Goal: Complete application form

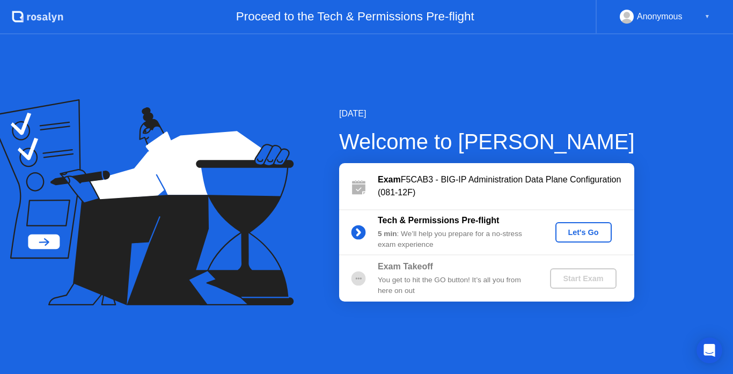
click at [570, 232] on div "Let's Go" at bounding box center [584, 232] width 48 height 9
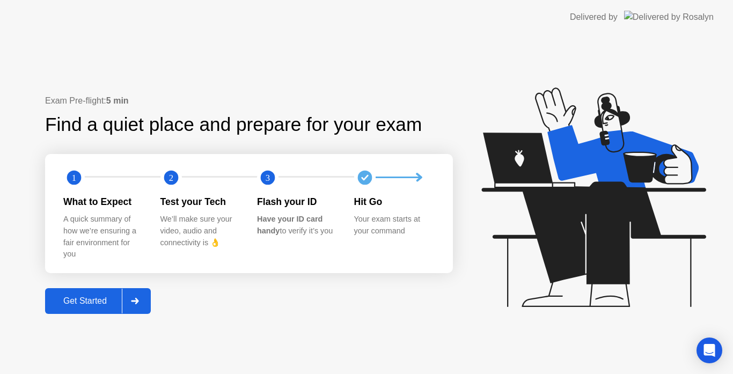
click at [60, 296] on div "Get Started" at bounding box center [84, 301] width 73 height 10
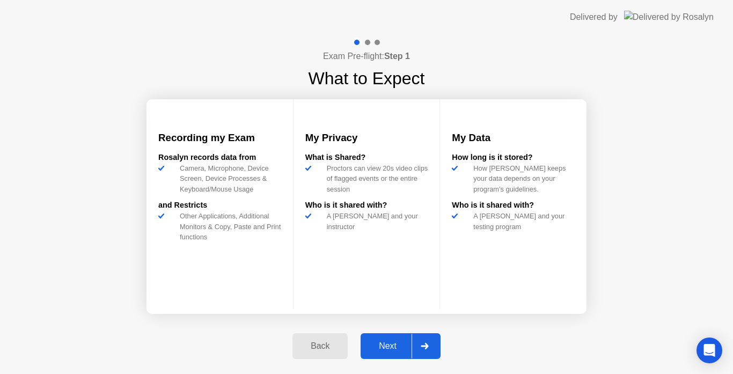
click at [392, 344] on div "Next" at bounding box center [388, 346] width 48 height 10
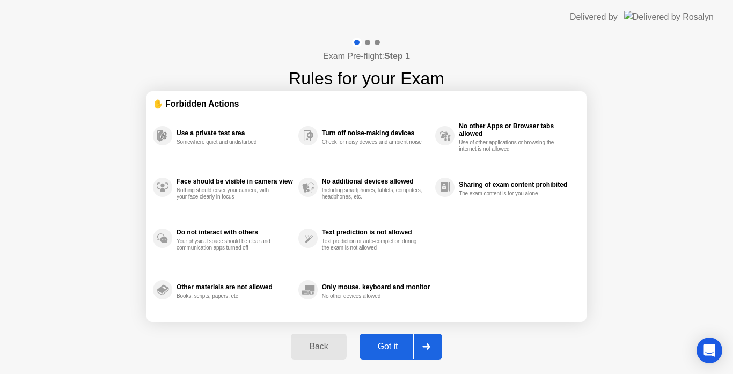
click at [388, 343] on div "Got it" at bounding box center [388, 347] width 50 height 10
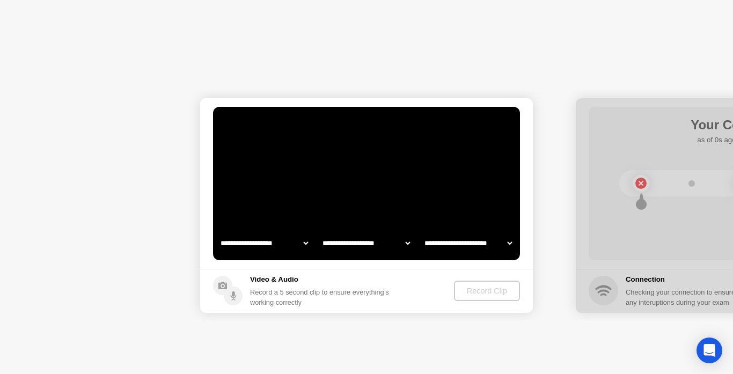
select select "**********"
select select "*******"
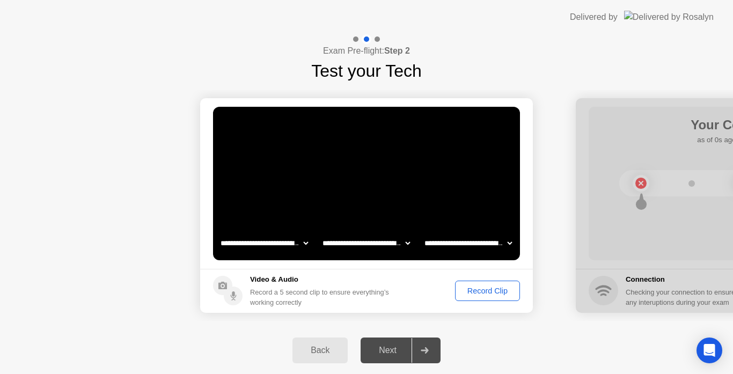
click at [484, 290] on div "Record Clip" at bounding box center [487, 290] width 57 height 9
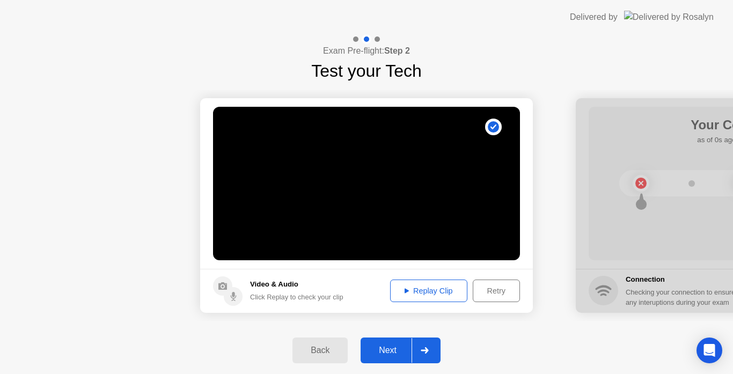
click at [417, 281] on button "Replay Clip" at bounding box center [428, 291] width 77 height 23
click at [502, 284] on button "Retry" at bounding box center [496, 291] width 47 height 23
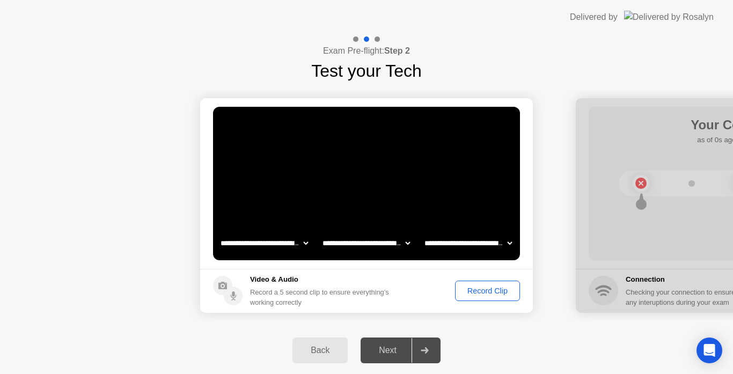
click at [477, 286] on div "Record Clip" at bounding box center [487, 290] width 57 height 9
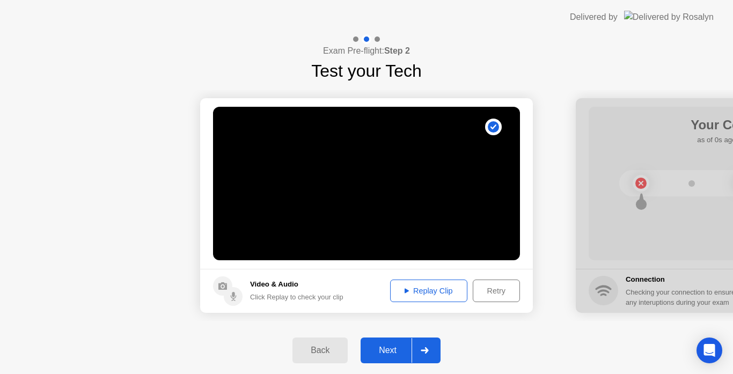
click at [379, 357] on button "Next" at bounding box center [401, 350] width 80 height 26
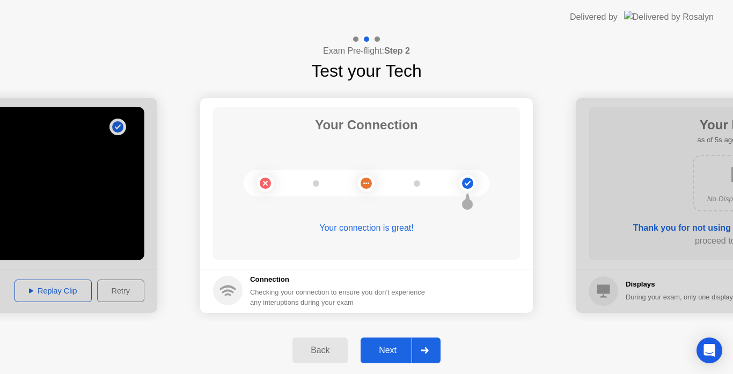
click at [384, 359] on button "Next" at bounding box center [401, 350] width 80 height 26
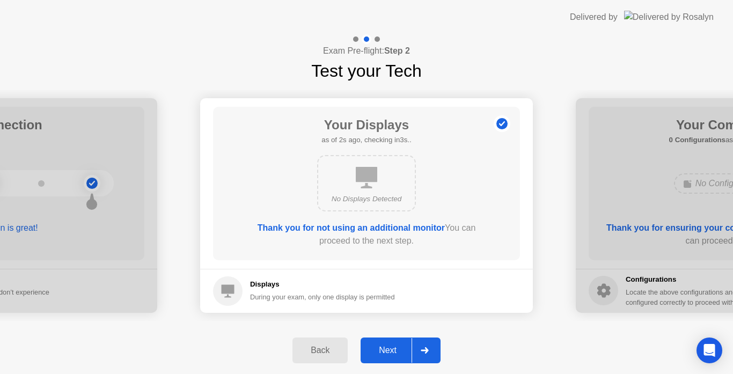
click at [393, 345] on div "Next" at bounding box center [388, 350] width 48 height 10
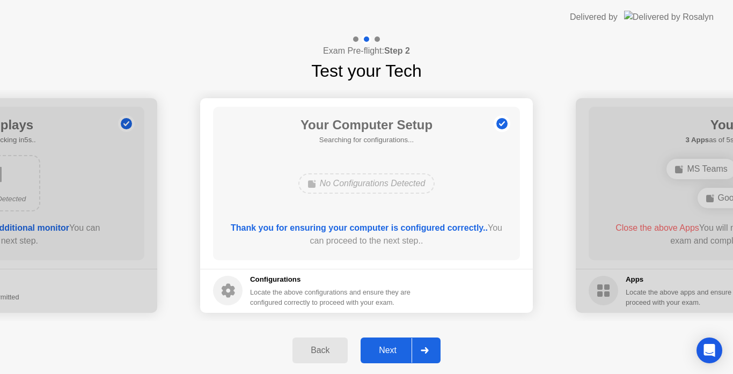
click at [378, 351] on div "Next" at bounding box center [388, 350] width 48 height 10
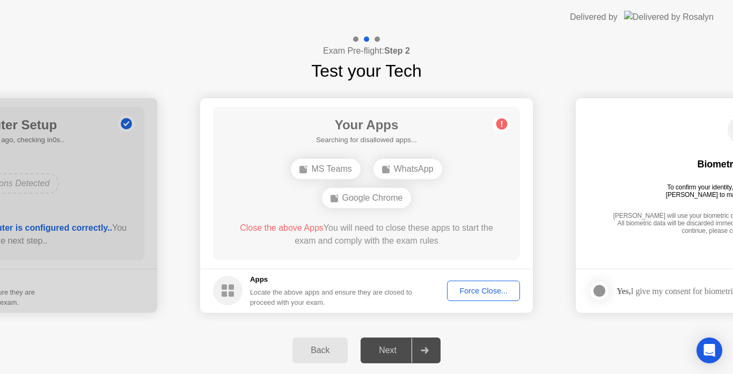
click at [469, 288] on div "Force Close..." at bounding box center [483, 290] width 65 height 9
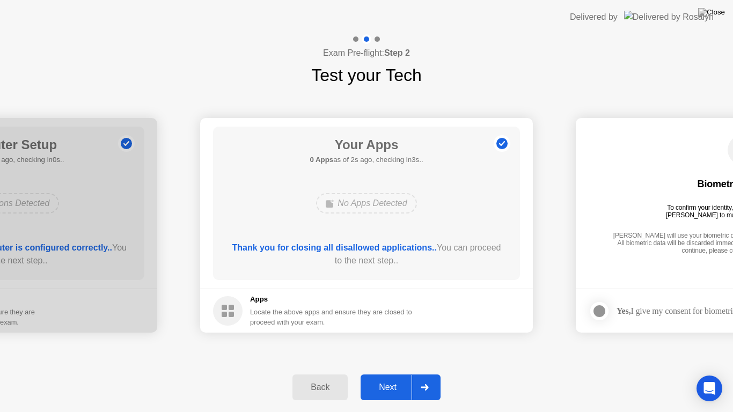
click at [389, 373] on div "Next" at bounding box center [388, 388] width 48 height 10
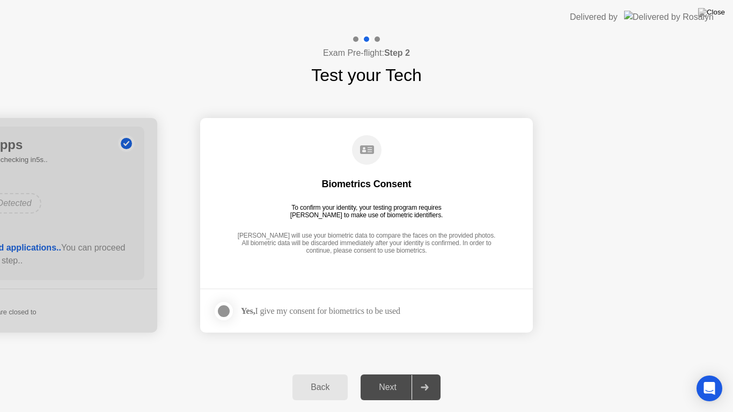
click at [225, 313] on div at bounding box center [223, 311] width 13 height 13
click at [383, 373] on div "Next" at bounding box center [388, 388] width 48 height 10
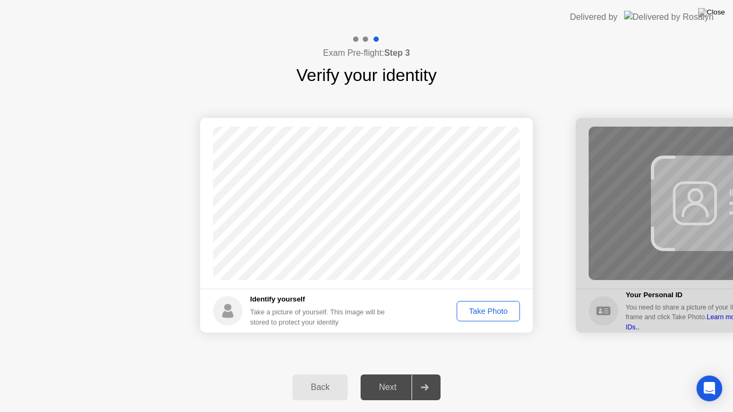
click at [478, 313] on div "Take Photo" at bounding box center [488, 311] width 56 height 9
click at [393, 373] on div "Next" at bounding box center [388, 388] width 48 height 10
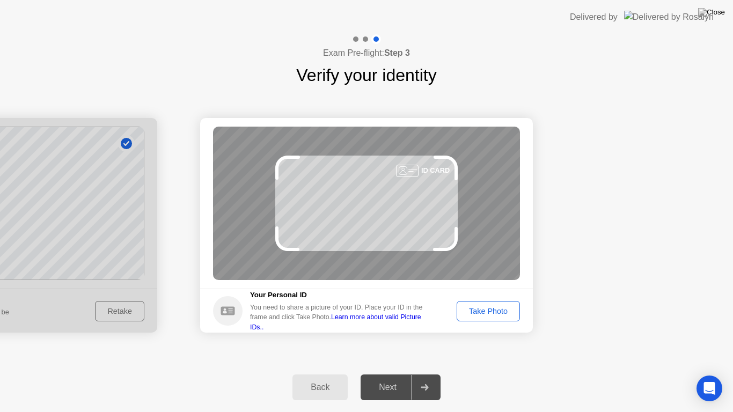
click at [475, 312] on div "Take Photo" at bounding box center [488, 311] width 56 height 9
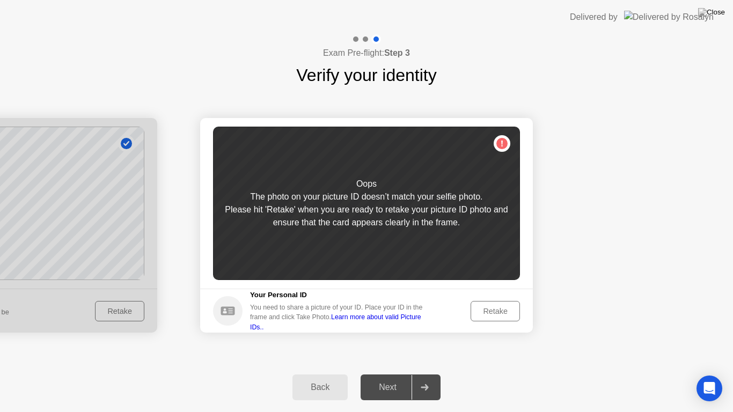
click at [487, 309] on div "Retake" at bounding box center [495, 311] width 42 height 9
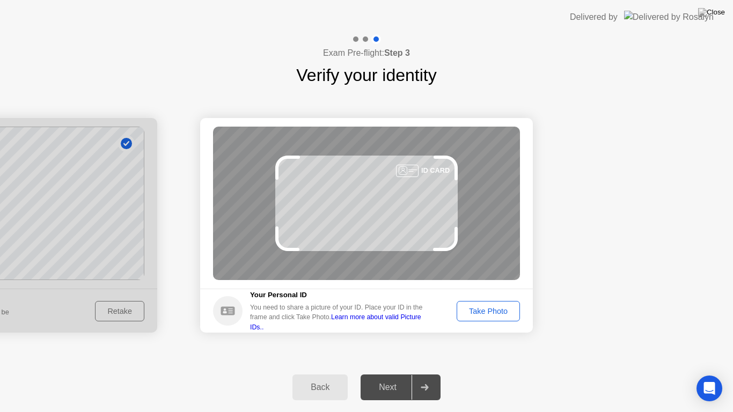
click at [487, 309] on div "Take Photo" at bounding box center [488, 311] width 56 height 9
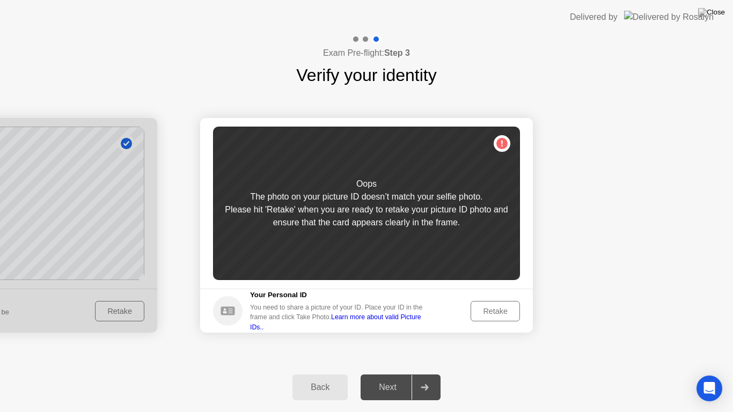
click at [485, 311] on div "Retake" at bounding box center [495, 311] width 42 height 9
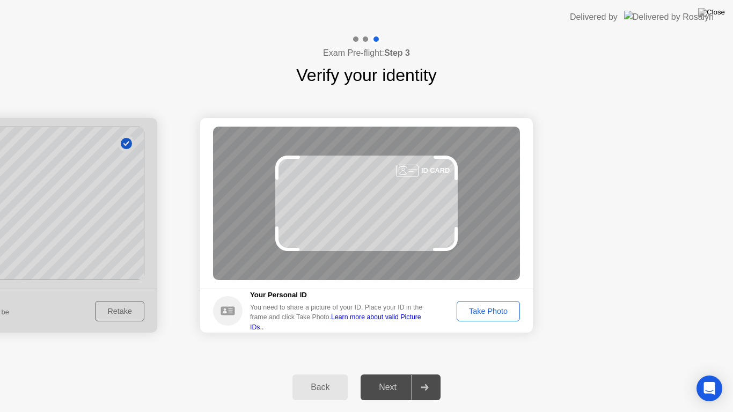
click at [485, 311] on div "Take Photo" at bounding box center [488, 311] width 56 height 9
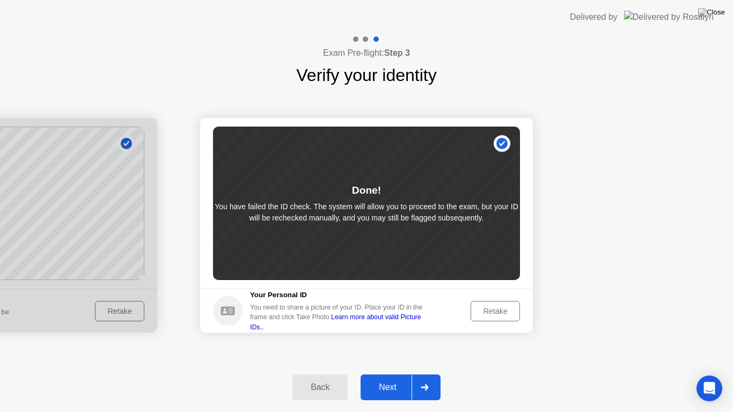
click at [385, 373] on div "Next" at bounding box center [388, 388] width 48 height 10
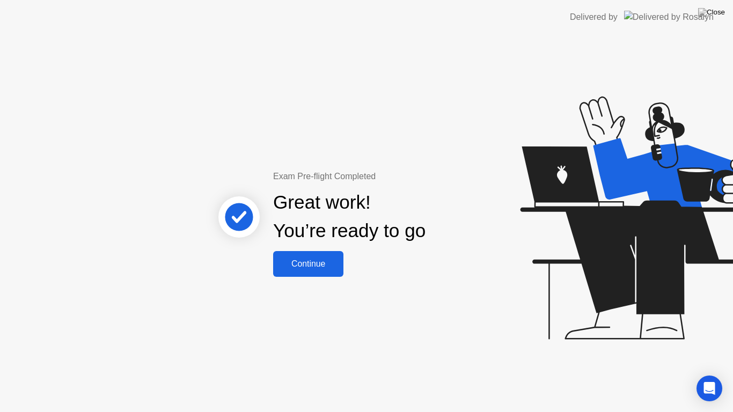
click at [303, 262] on div "Continue" at bounding box center [308, 264] width 64 height 10
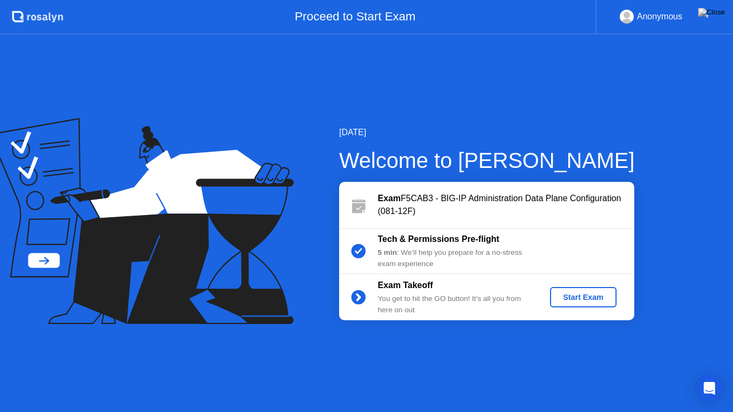
click at [576, 297] on div "Start Exam" at bounding box center [582, 297] width 57 height 9
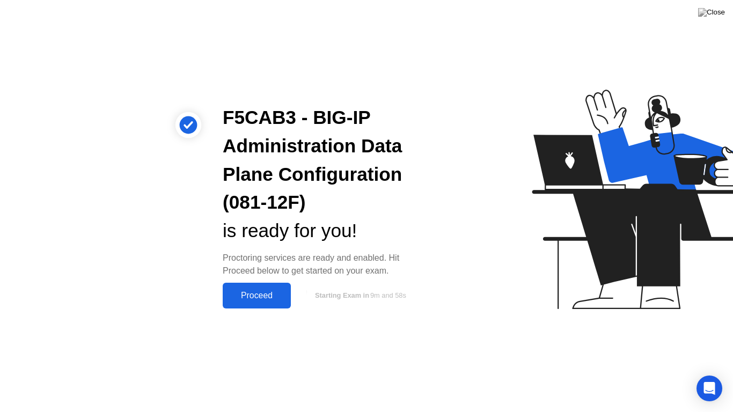
click at [249, 292] on div "Proceed" at bounding box center [257, 296] width 62 height 10
